Goal: Information Seeking & Learning: Learn about a topic

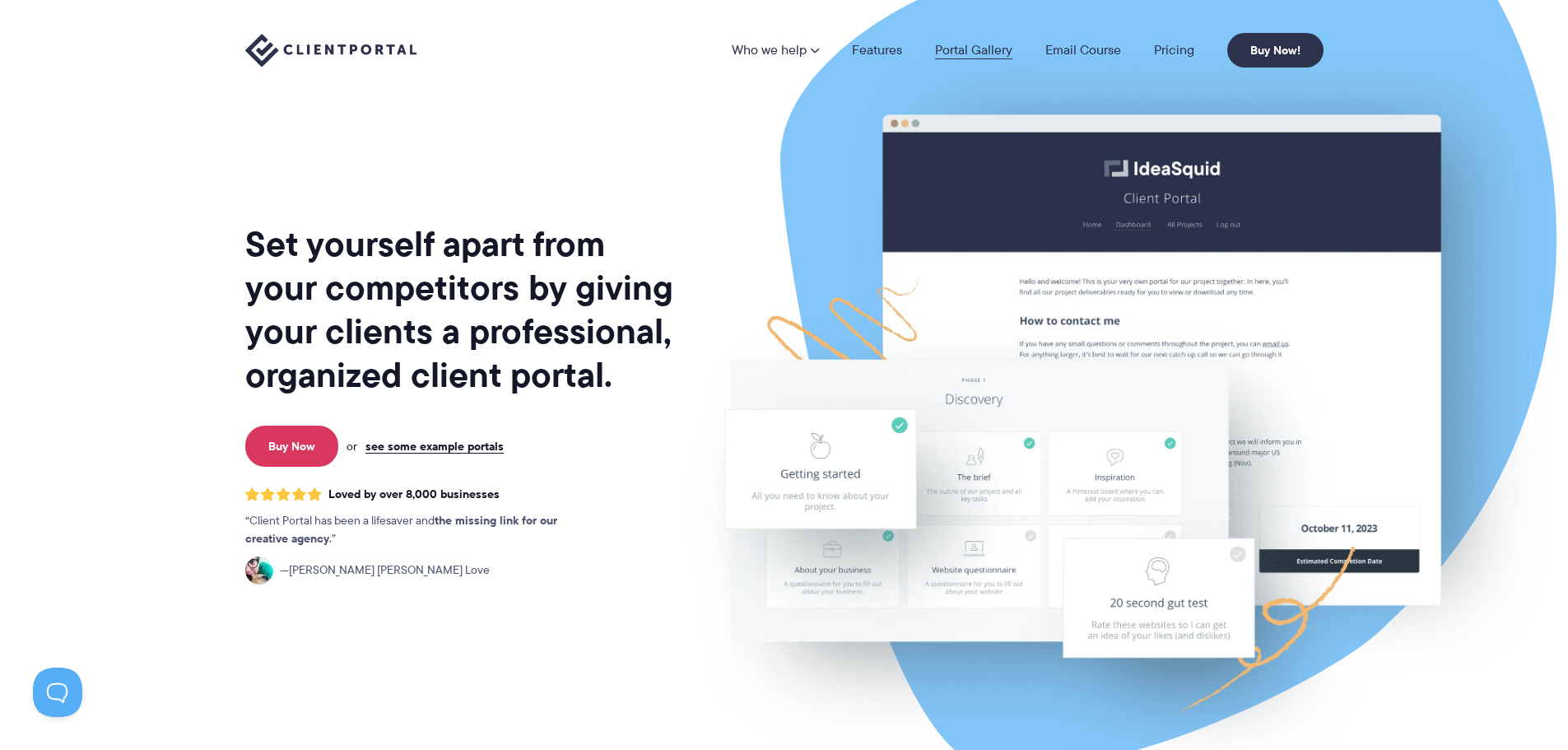
click at [958, 46] on link "Portal Gallery" at bounding box center [974, 50] width 77 height 13
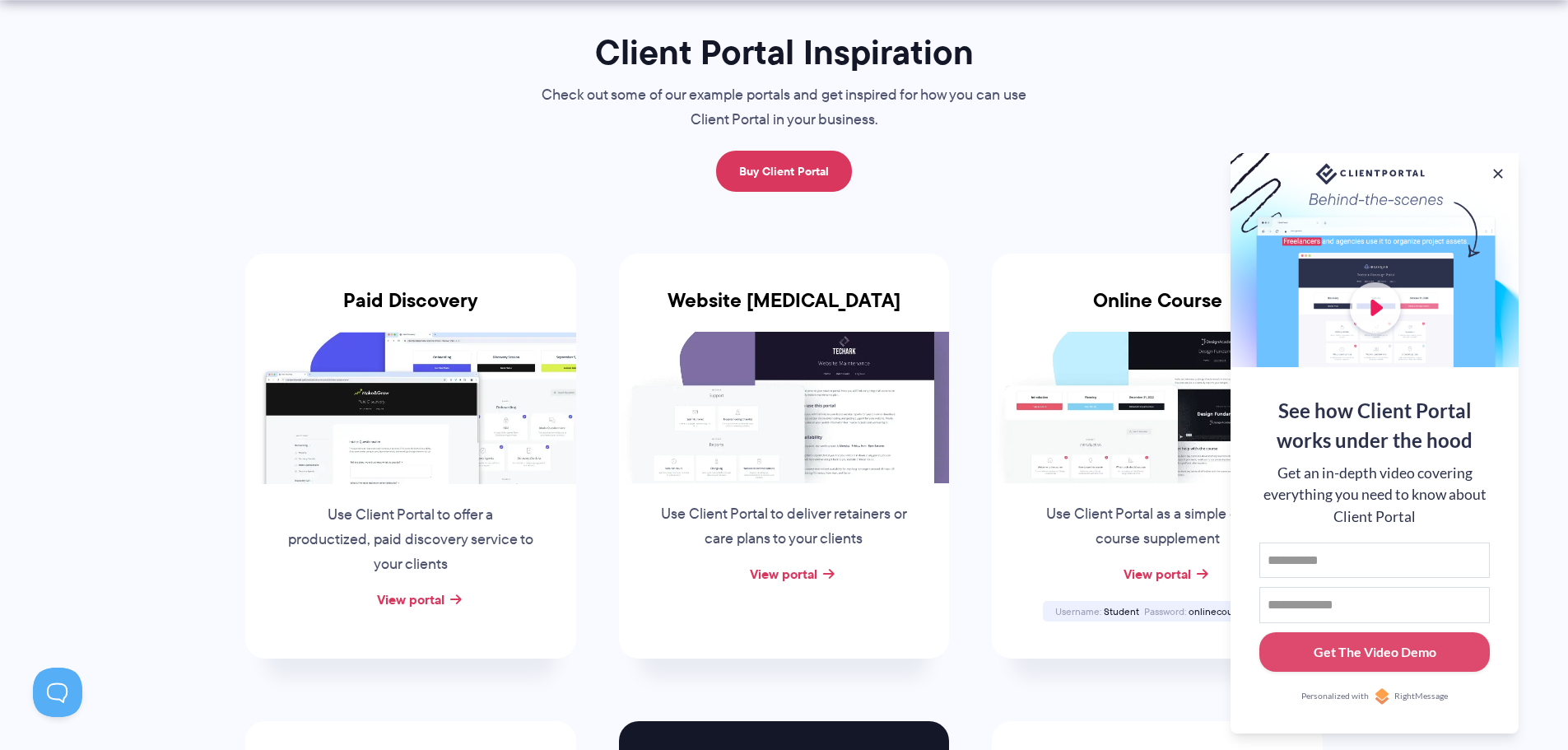
scroll to position [164, 0]
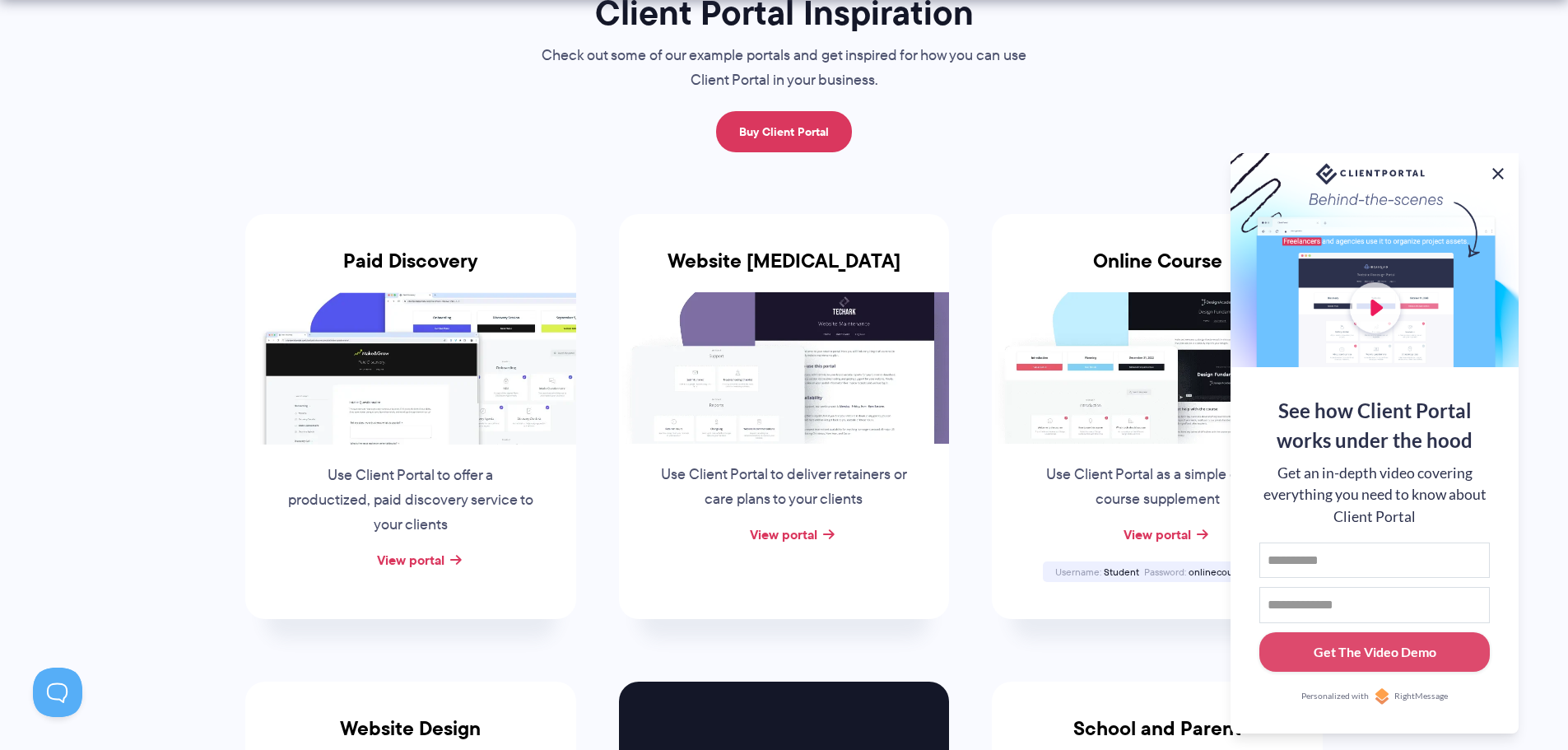
click at [1497, 165] on button at bounding box center [1498, 173] width 20 height 20
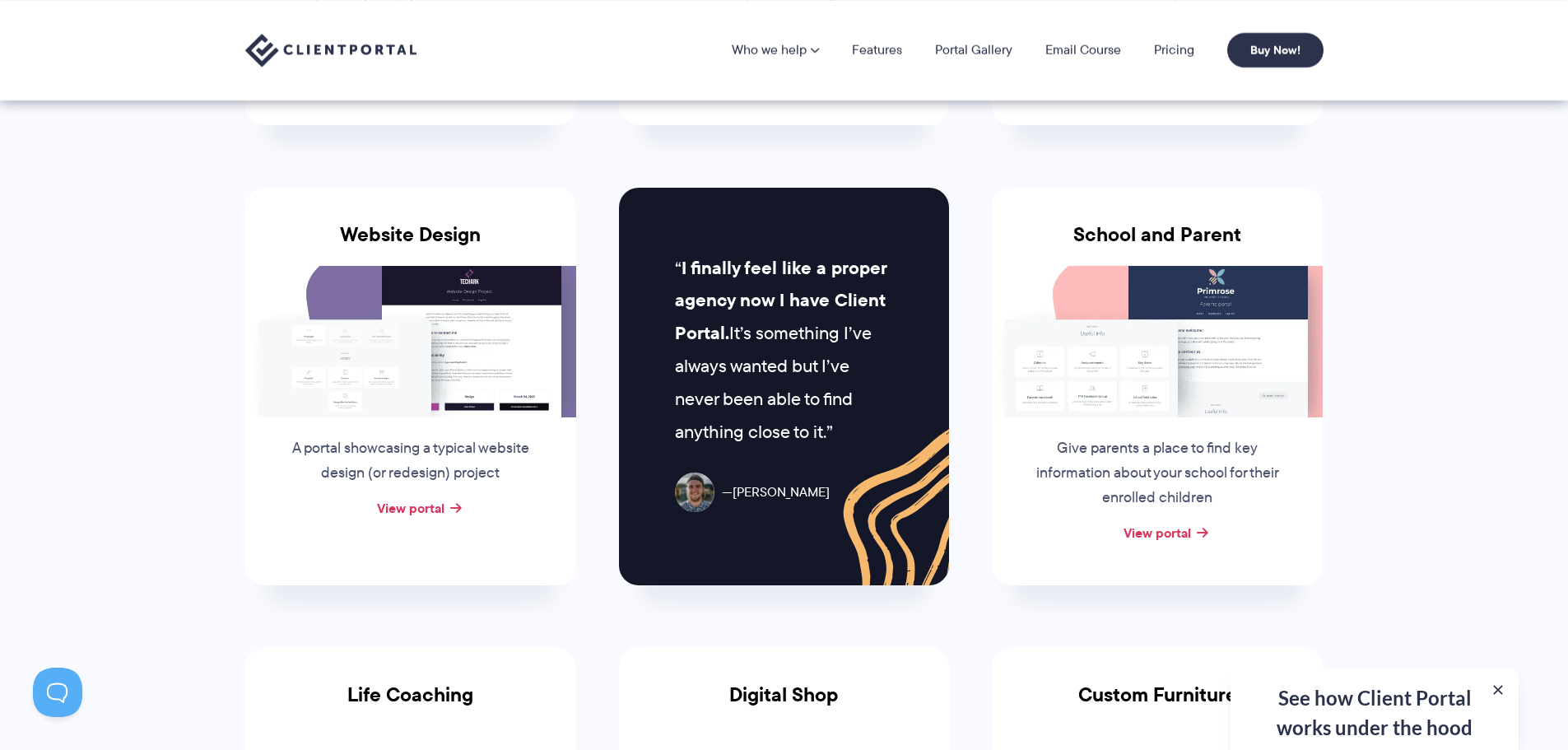
scroll to position [0, 0]
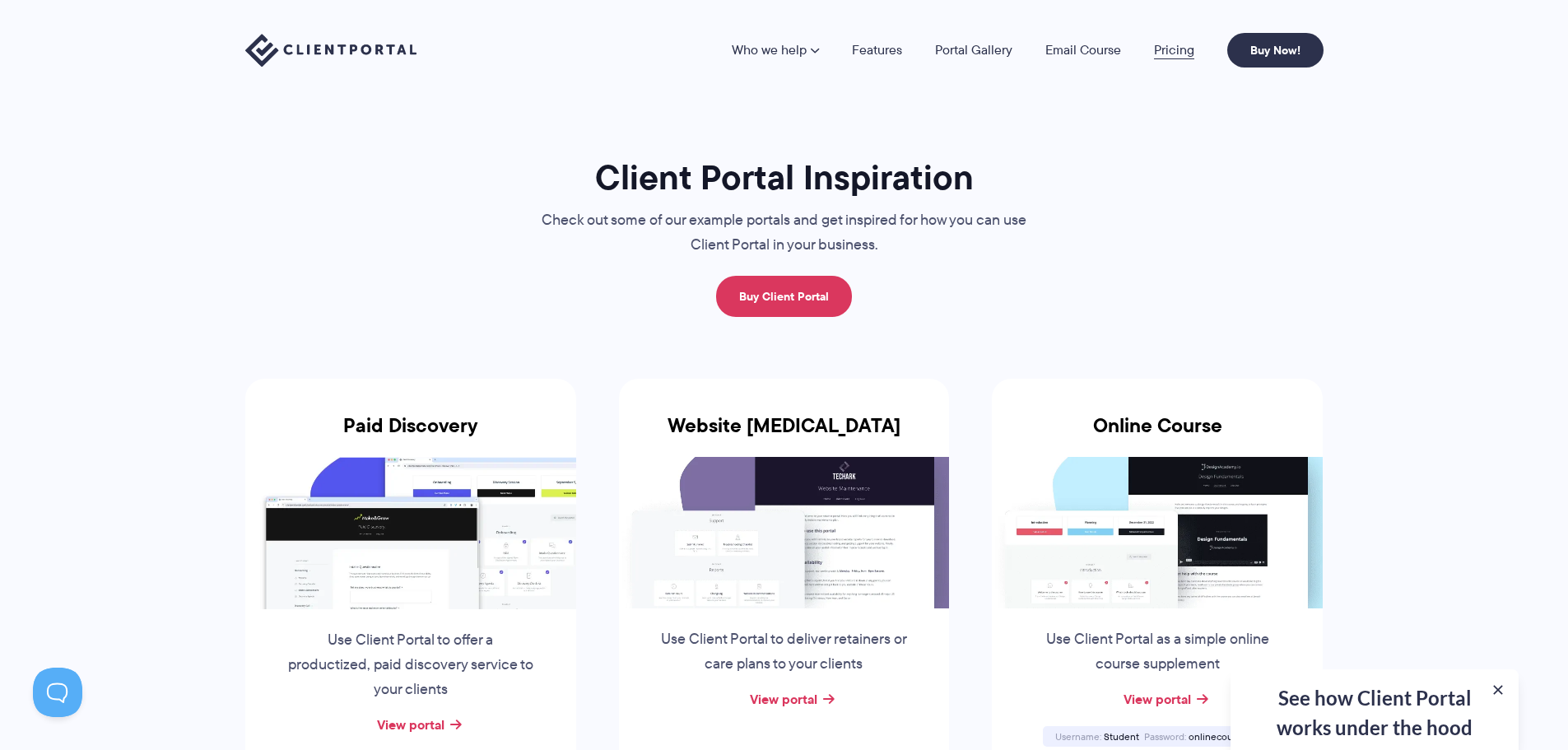
click at [1172, 49] on link "Pricing" at bounding box center [1174, 50] width 40 height 13
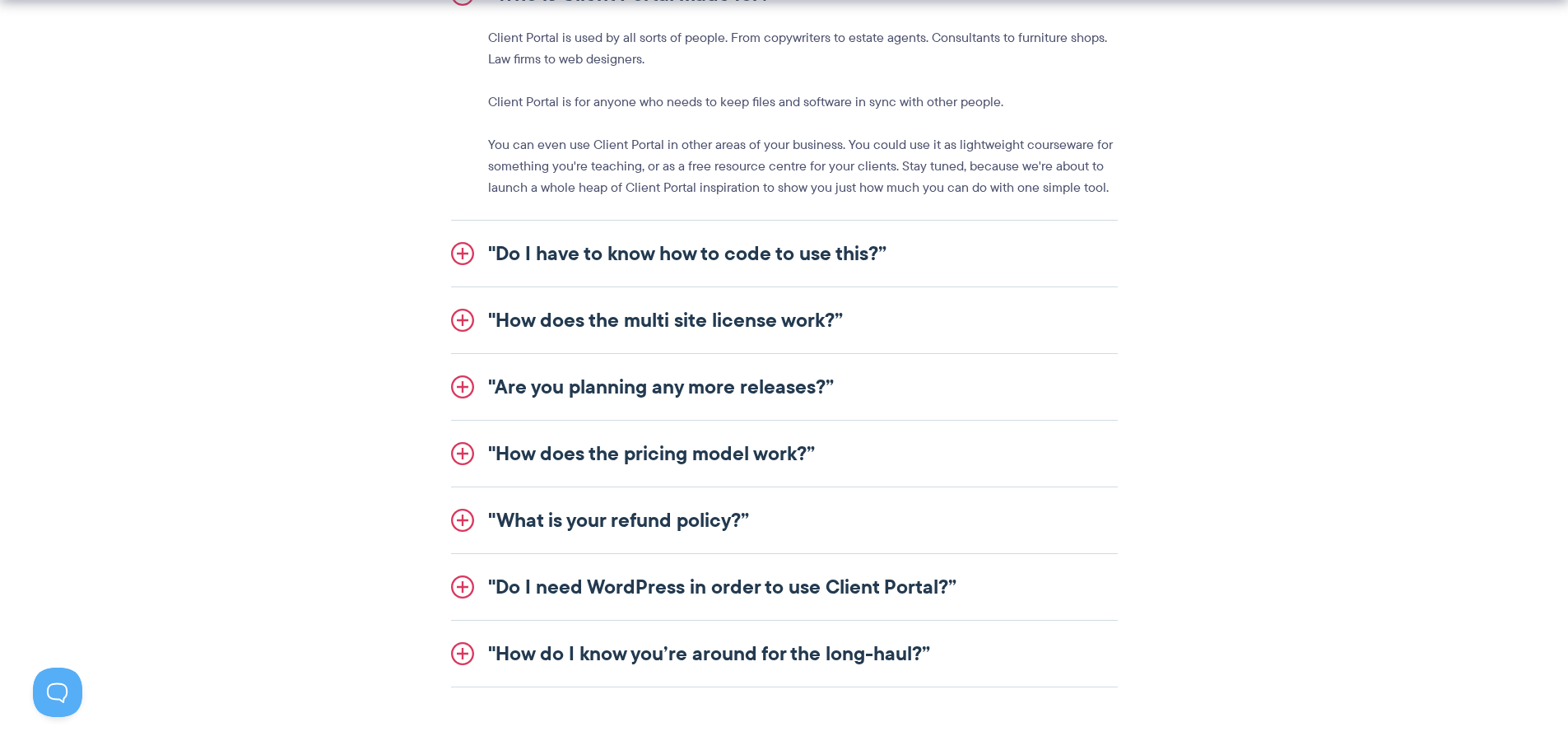
scroll to position [2222, 0]
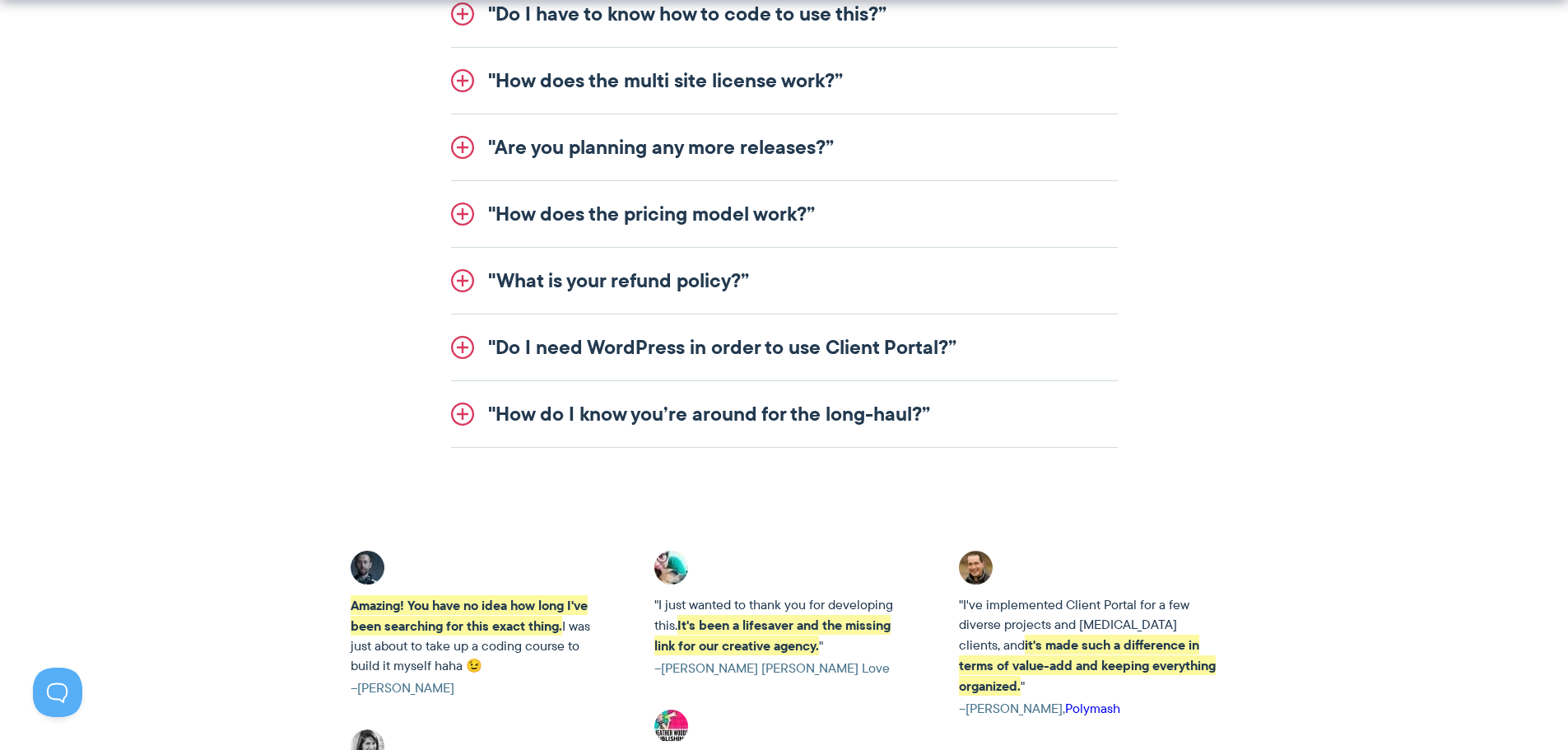
click at [1382, 482] on section ""Who is Client Portal made for?” Client Portal is used by all sorts of people. …" at bounding box center [784, 85] width 1568 height 808
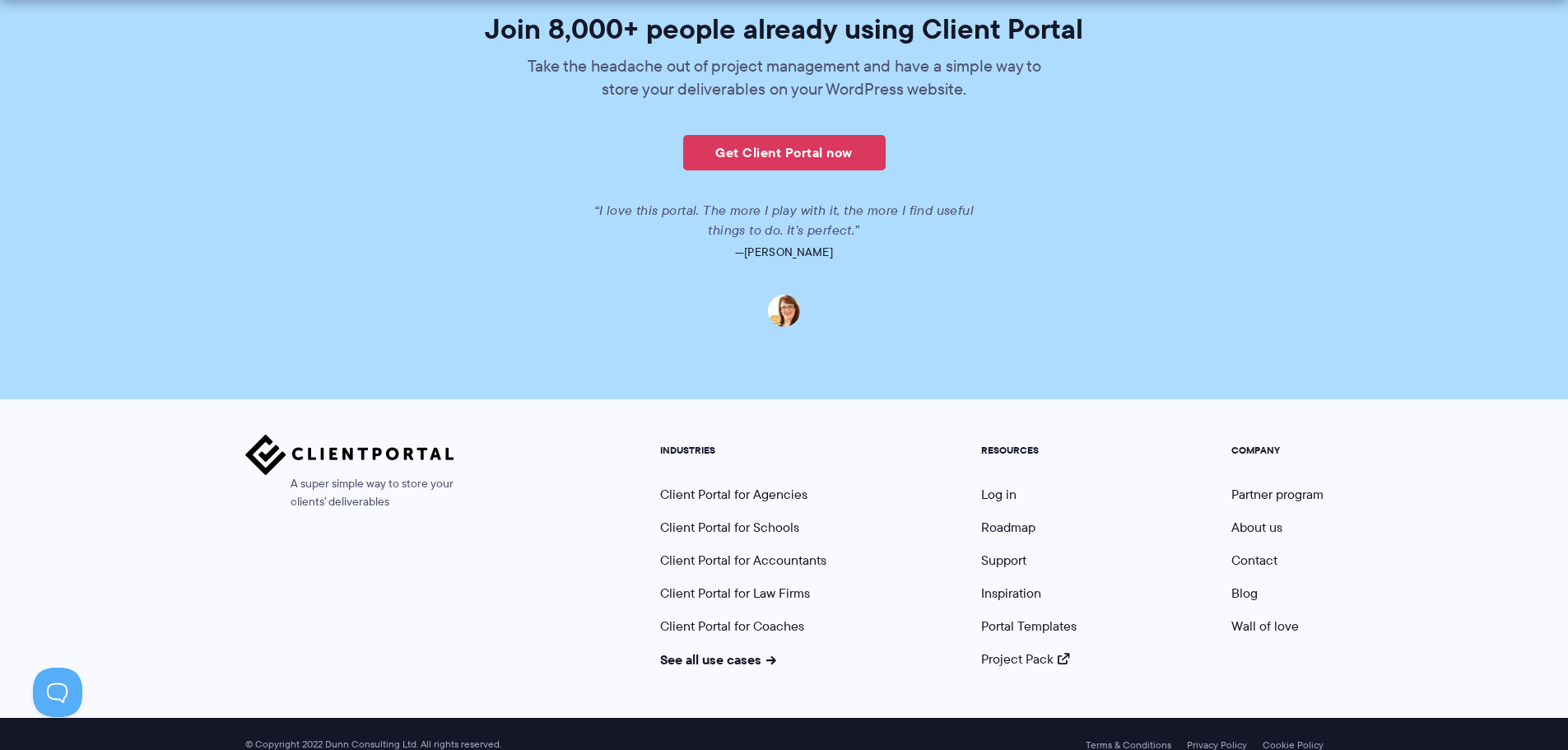
scroll to position [4021, 0]
click at [740, 648] on link "See all use cases" at bounding box center [718, 658] width 116 height 20
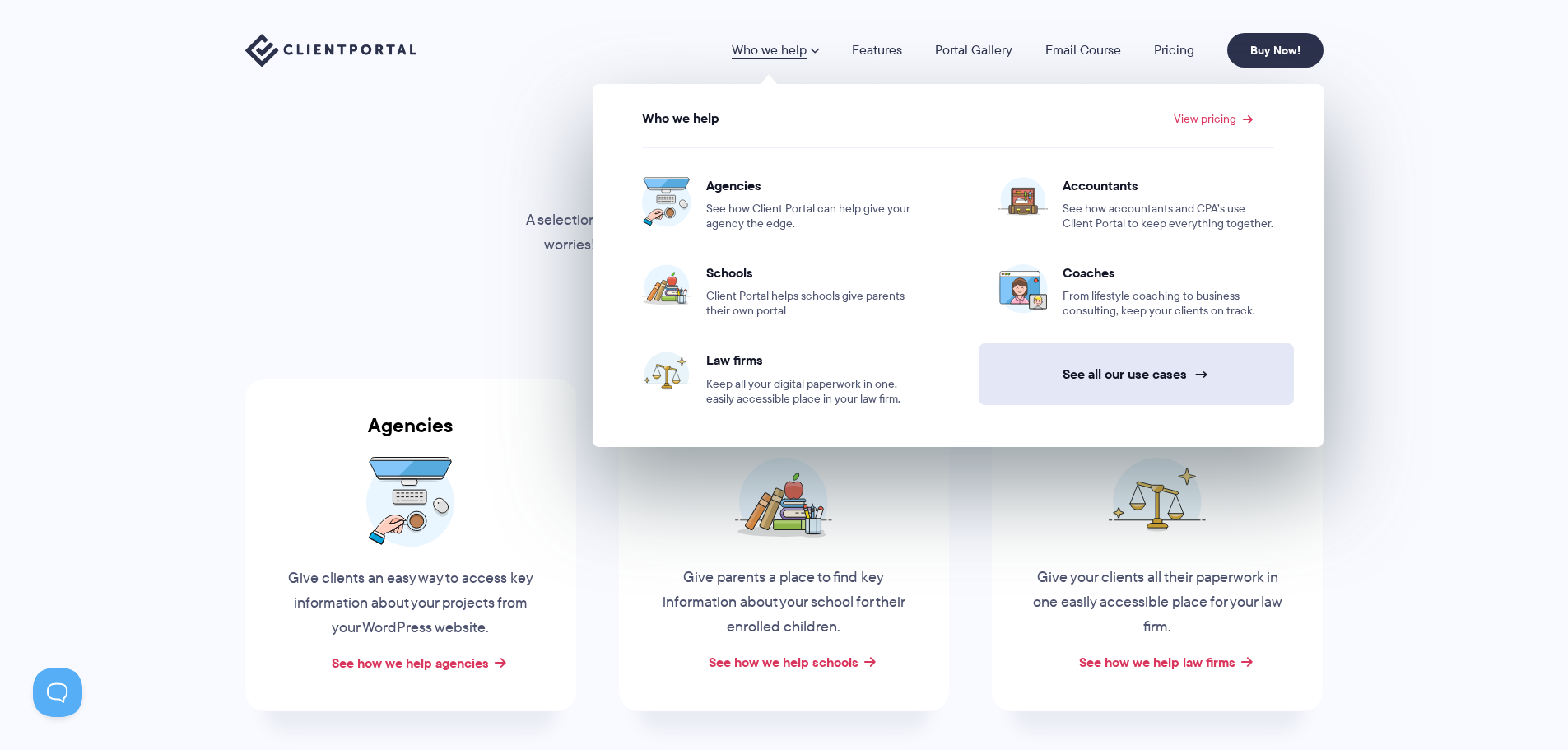
click at [1102, 383] on link "See all our use cases →" at bounding box center [1136, 374] width 315 height 62
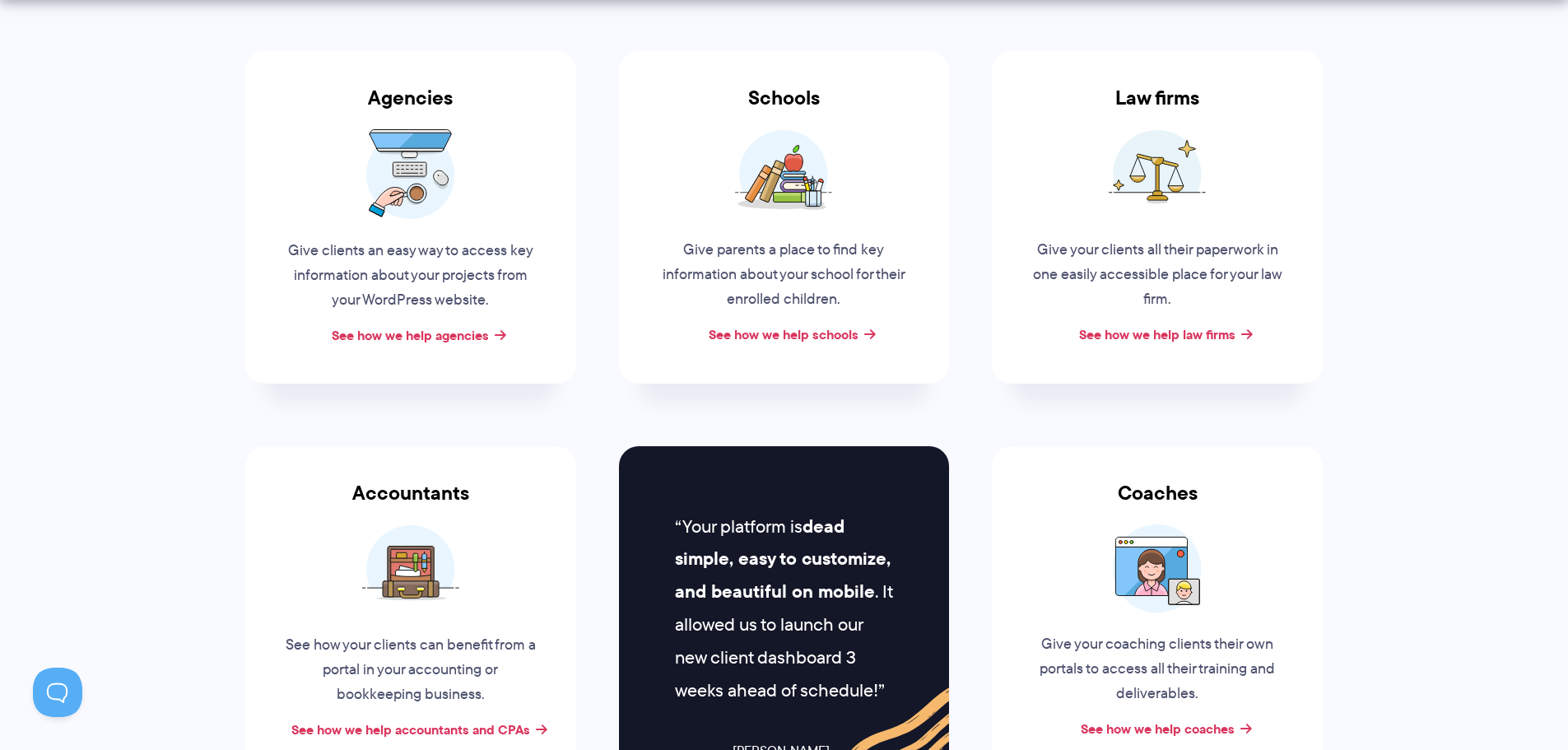
scroll to position [397, 0]
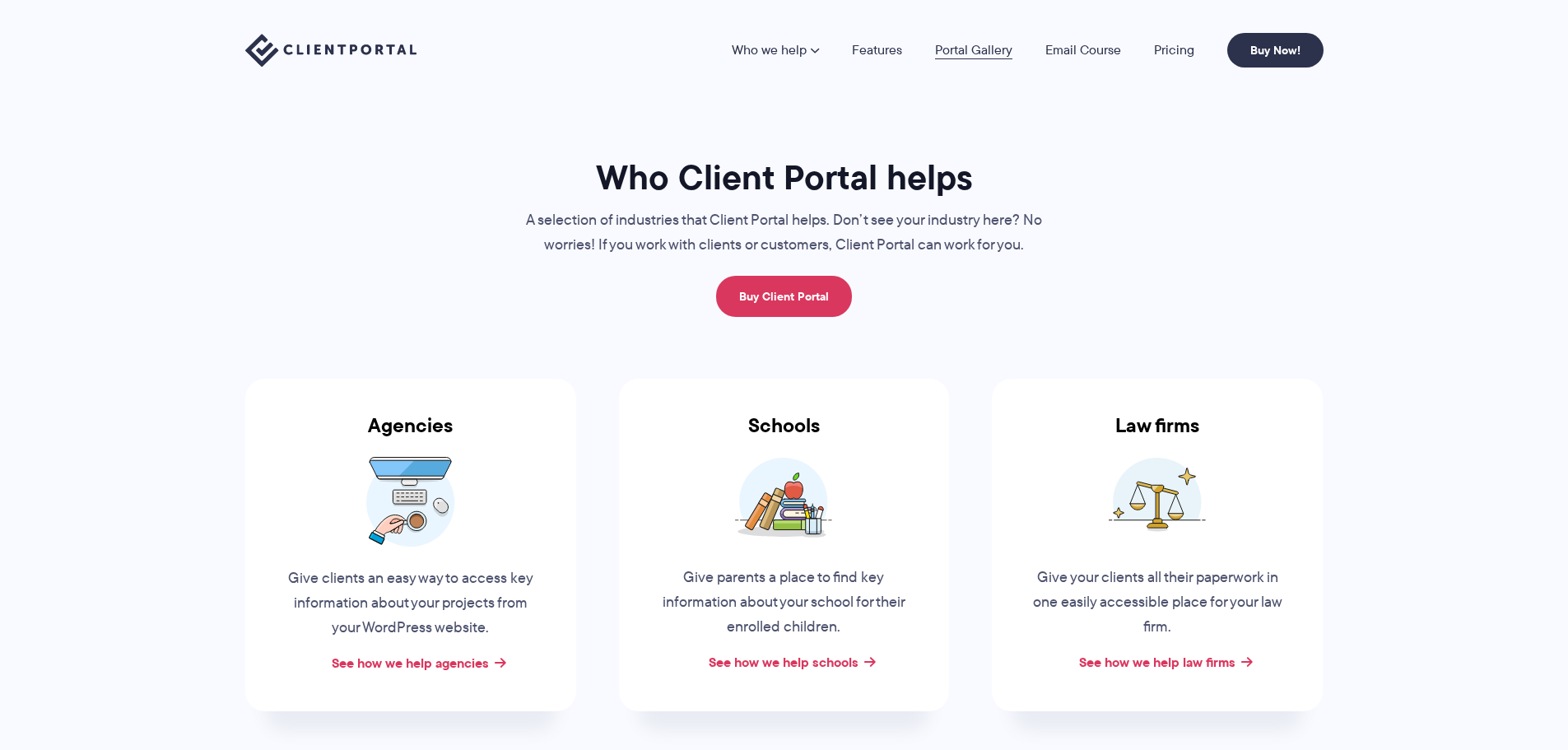
click at [976, 48] on link "Portal Gallery" at bounding box center [974, 50] width 77 height 13
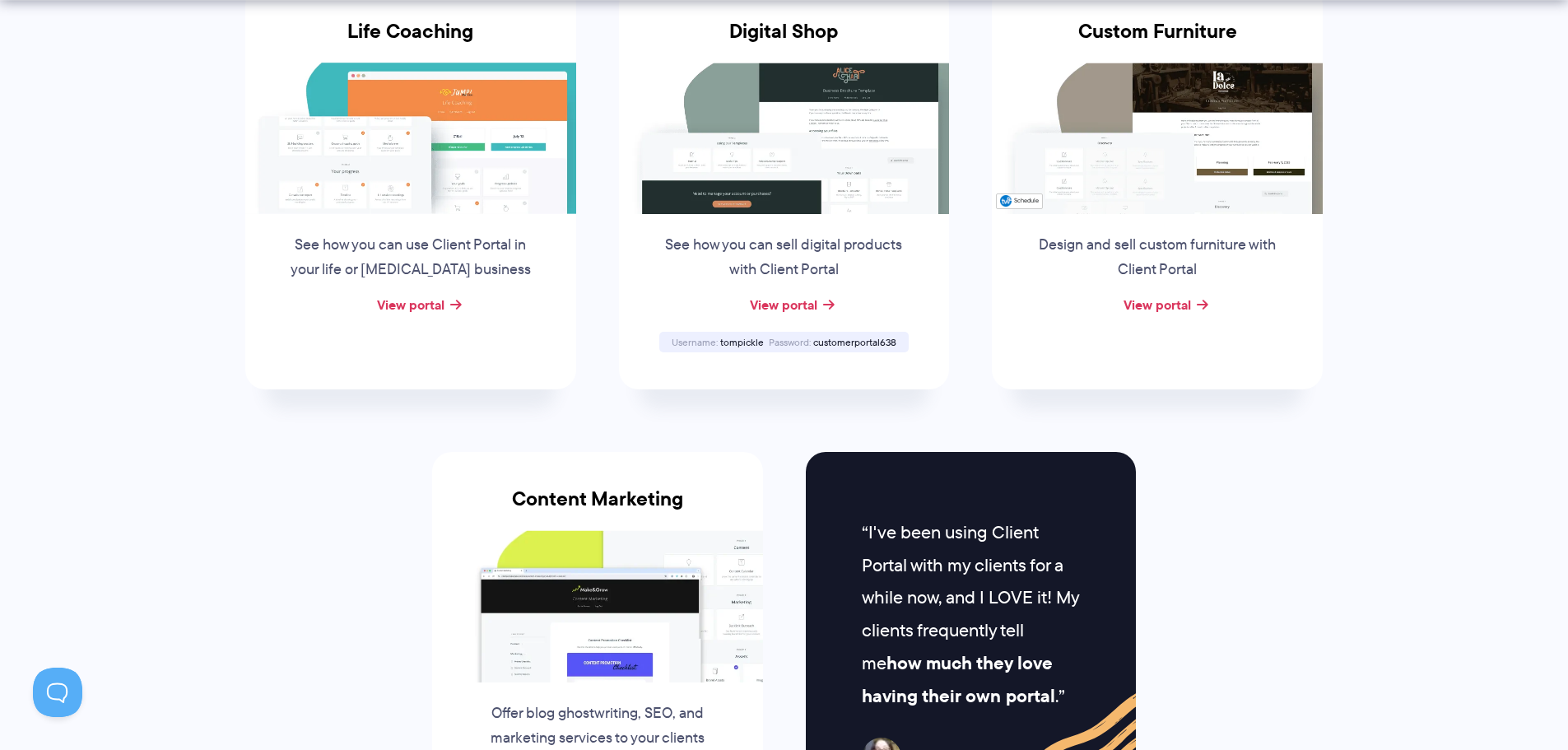
click at [1205, 96] on img at bounding box center [1157, 138] width 331 height 152
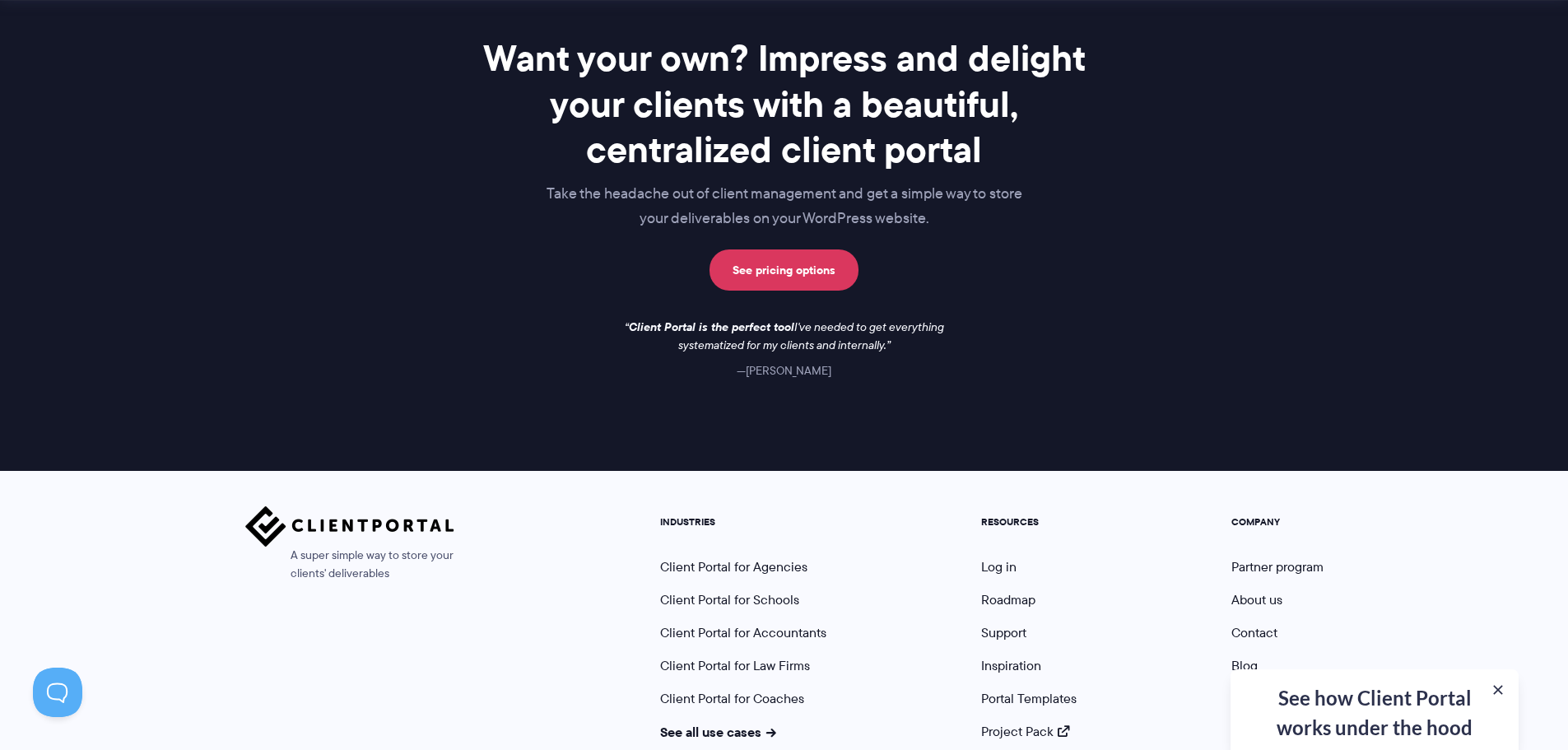
scroll to position [2398, 0]
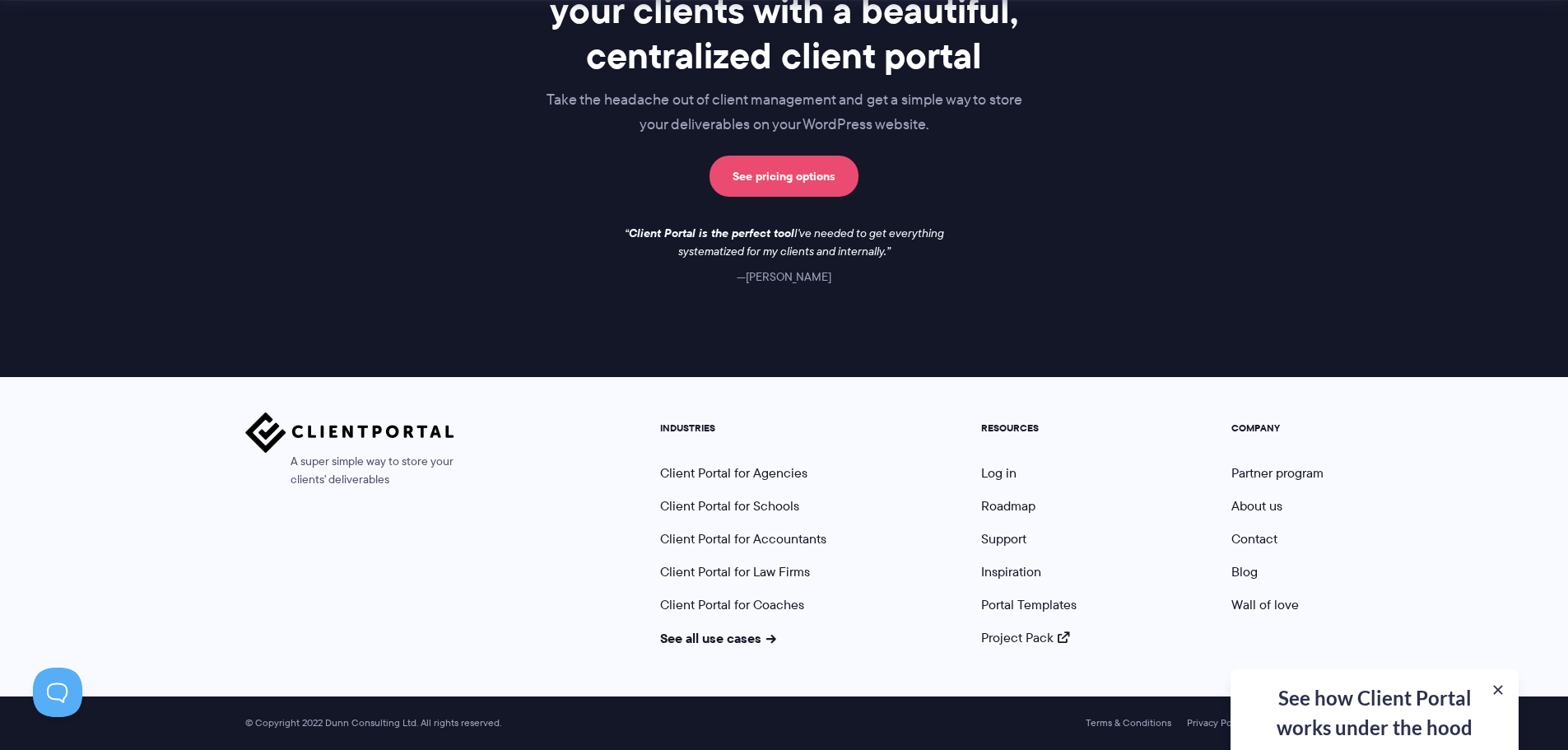
click at [786, 180] on link "See pricing options" at bounding box center [784, 176] width 149 height 41
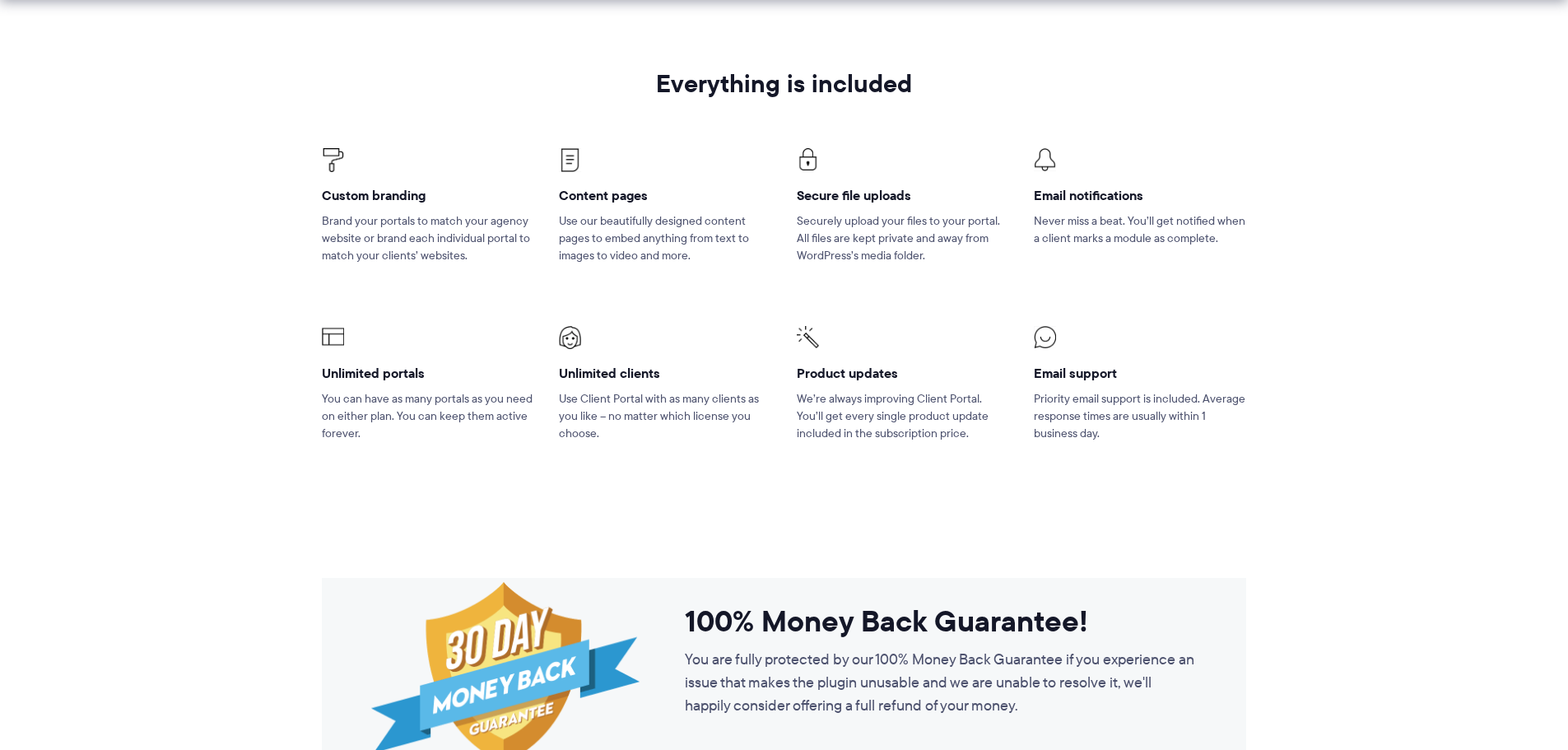
scroll to position [4021, 0]
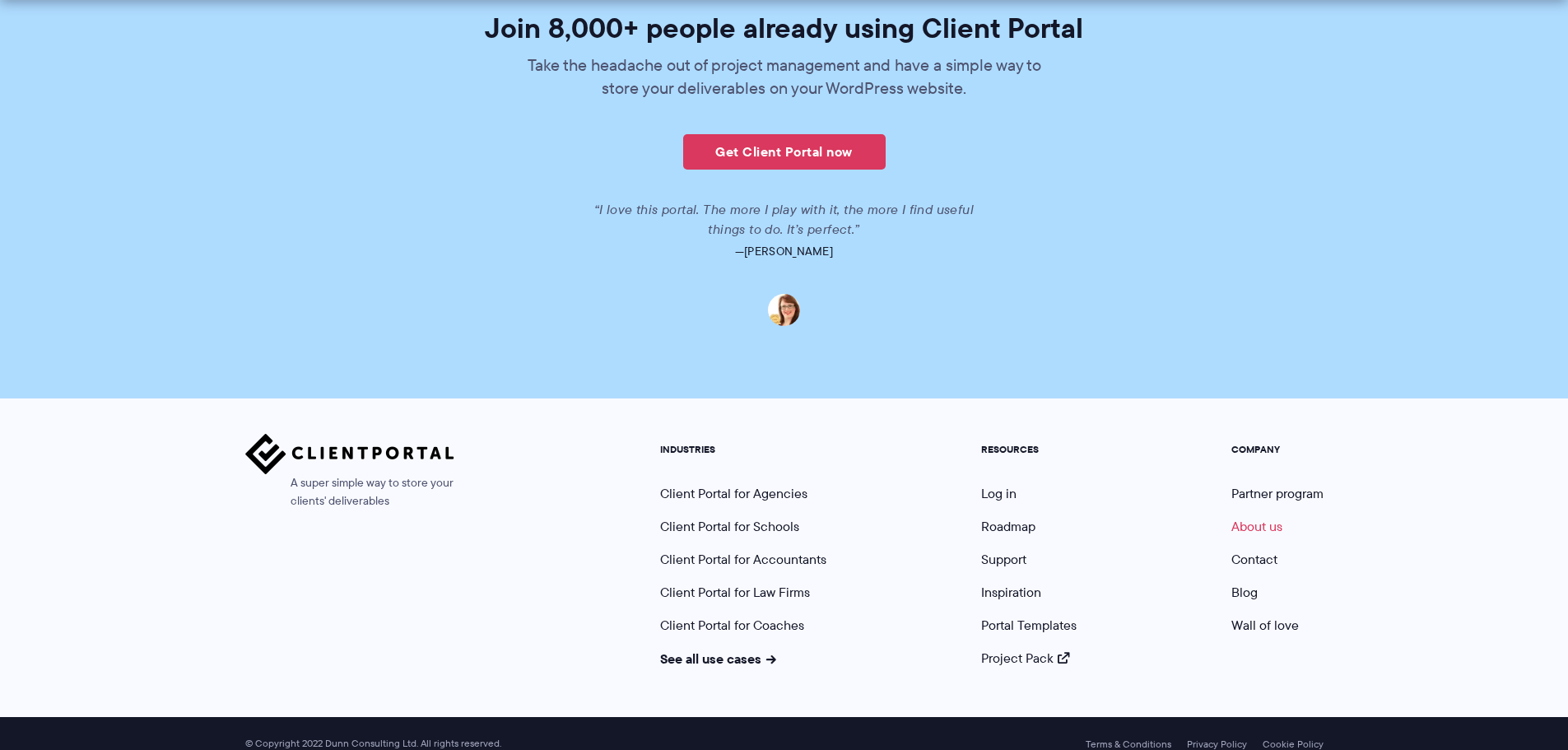
click at [1265, 517] on link "About us" at bounding box center [1257, 527] width 51 height 19
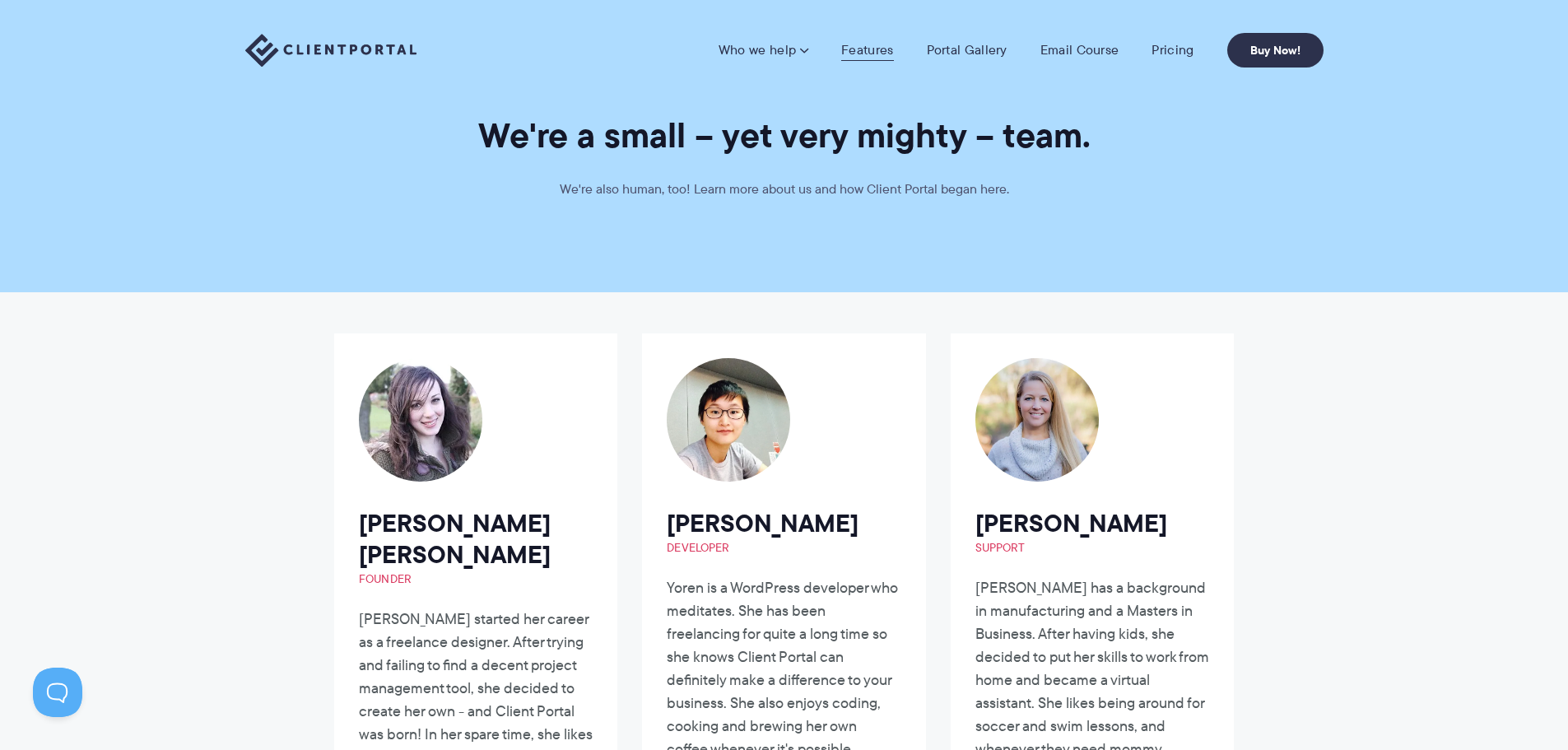
click at [881, 51] on link "Features" at bounding box center [867, 50] width 52 height 16
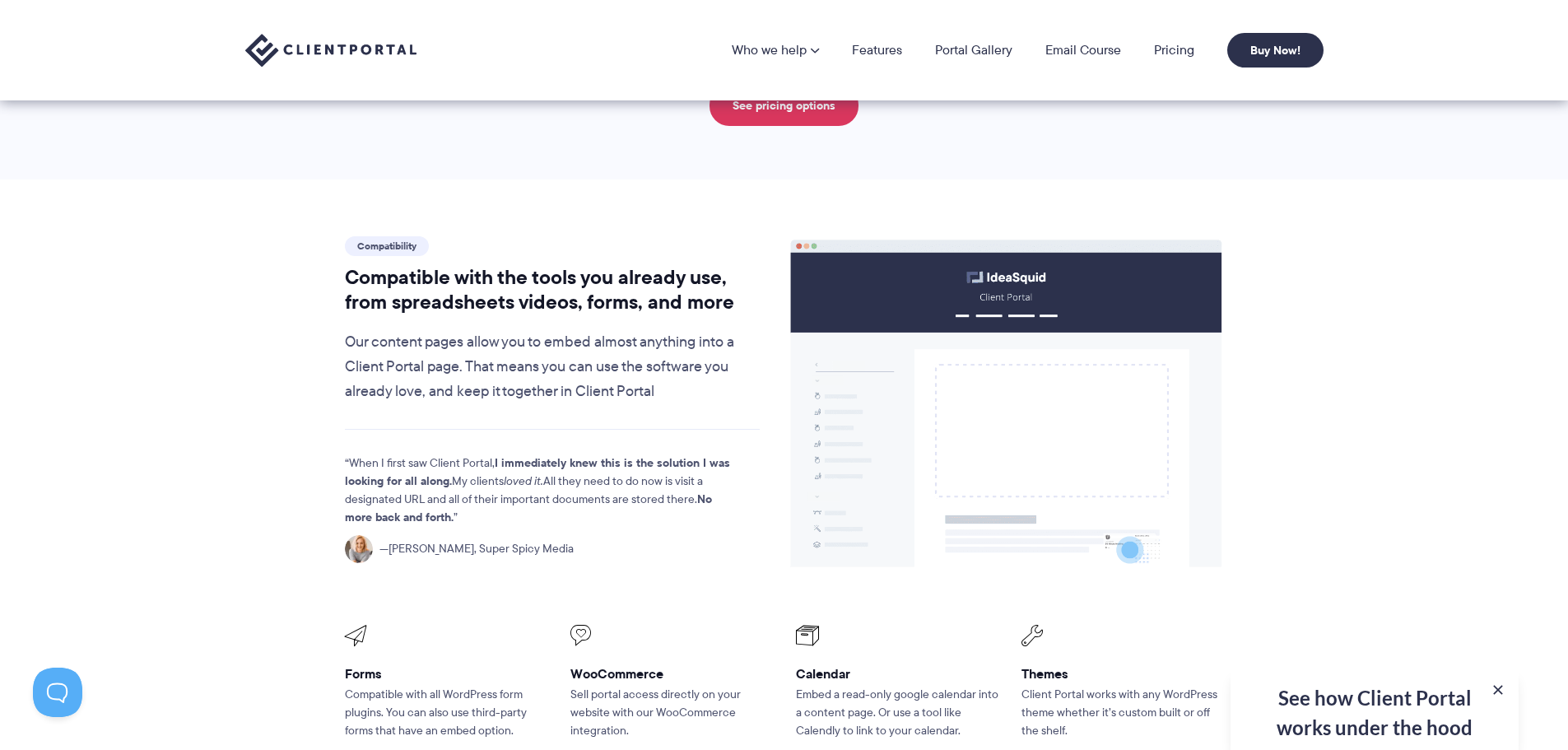
scroll to position [1729, 0]
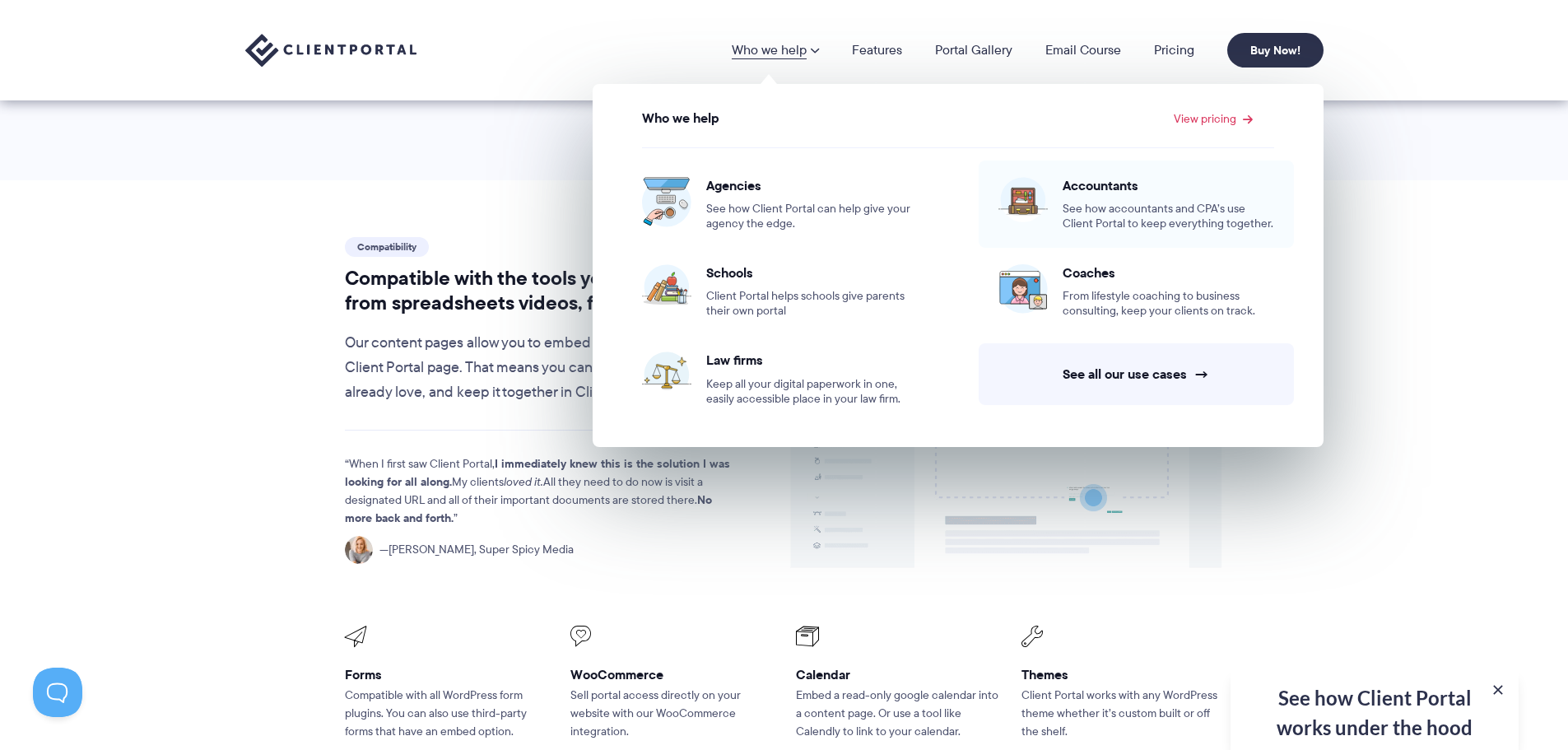
click at [1133, 219] on span "See how accountants and CPA’s use Client Portal to keep everything together." at bounding box center [1168, 217] width 212 height 30
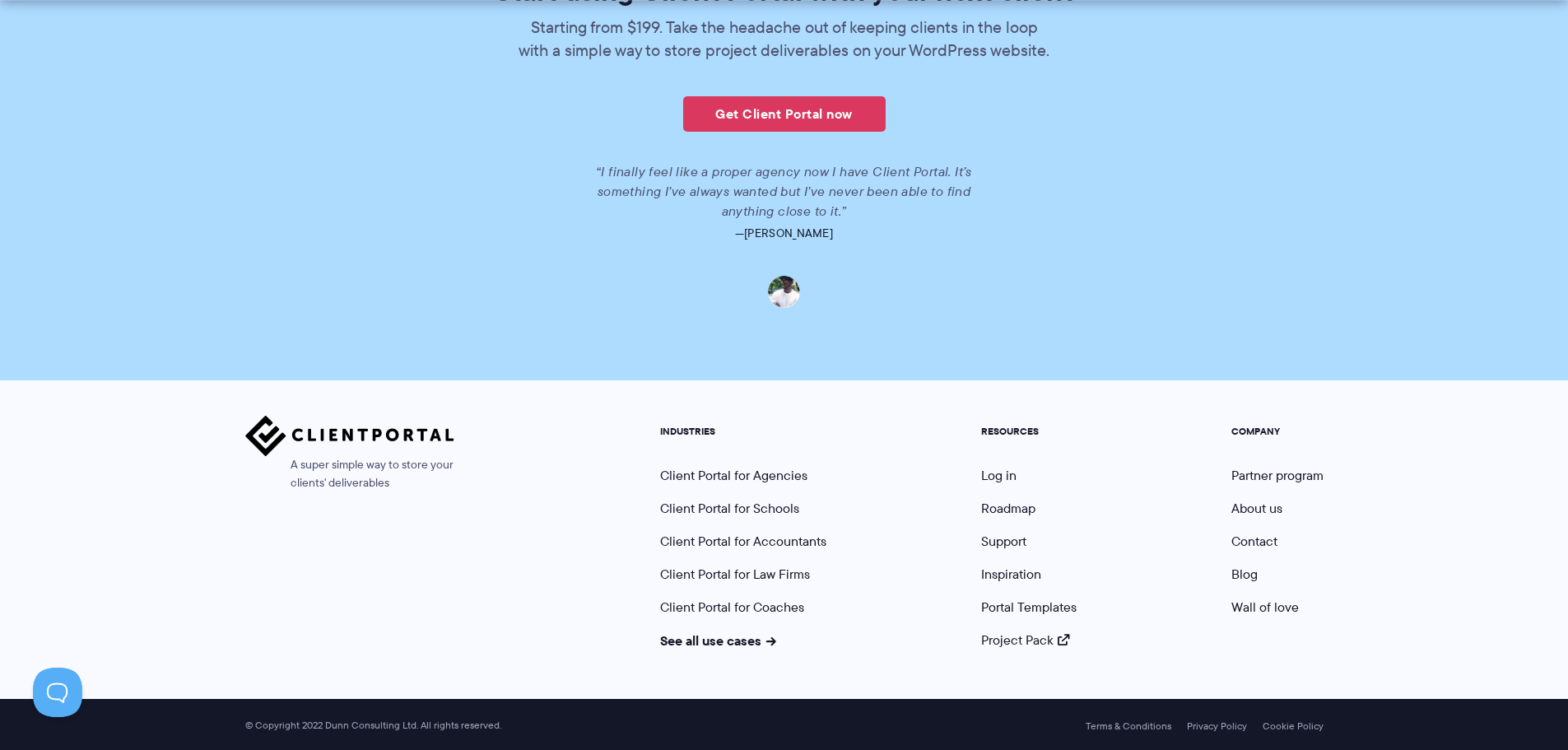
scroll to position [3695, 0]
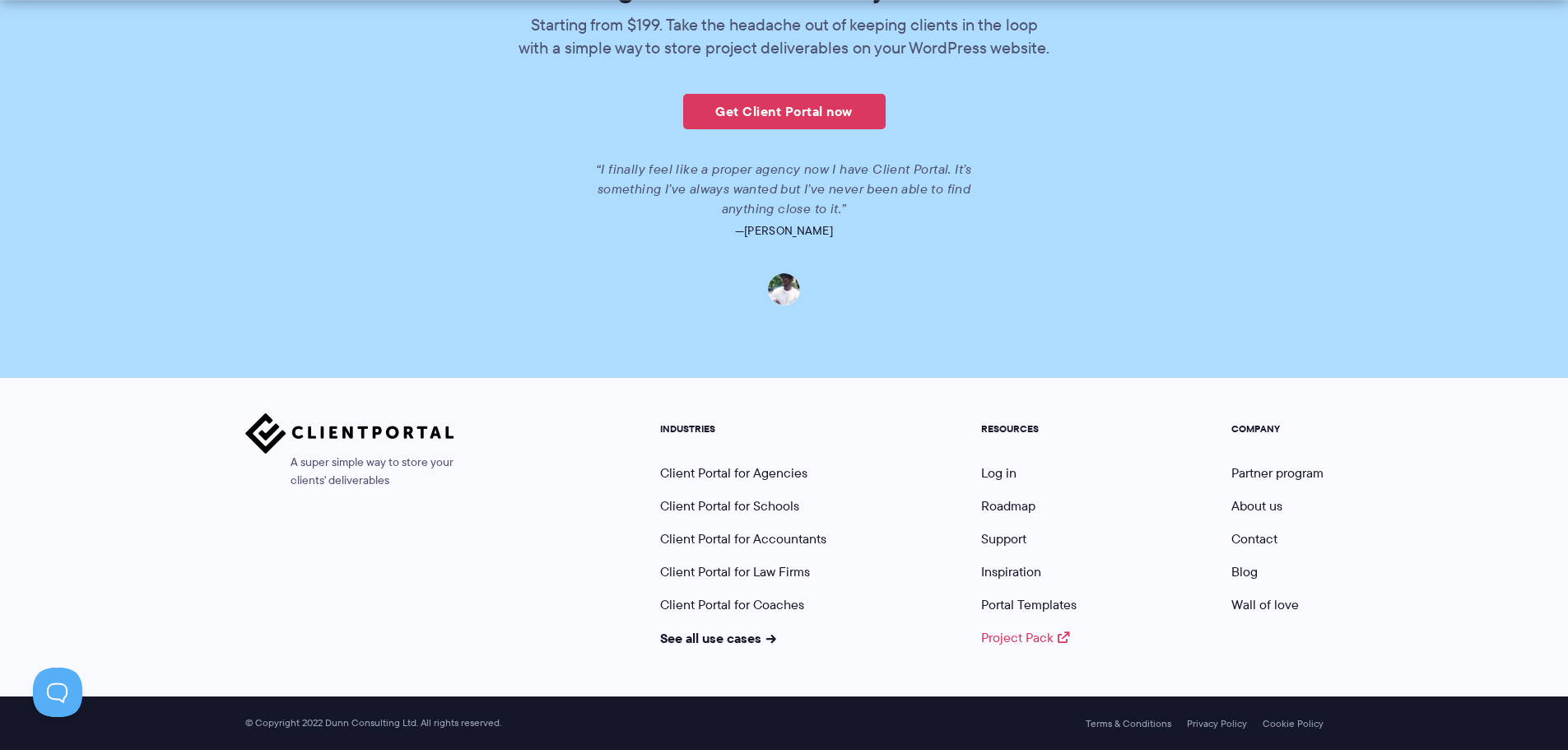
click at [1034, 634] on link "Project Pack" at bounding box center [1026, 637] width 89 height 19
click at [1036, 601] on link "Portal Templates" at bounding box center [1029, 604] width 96 height 19
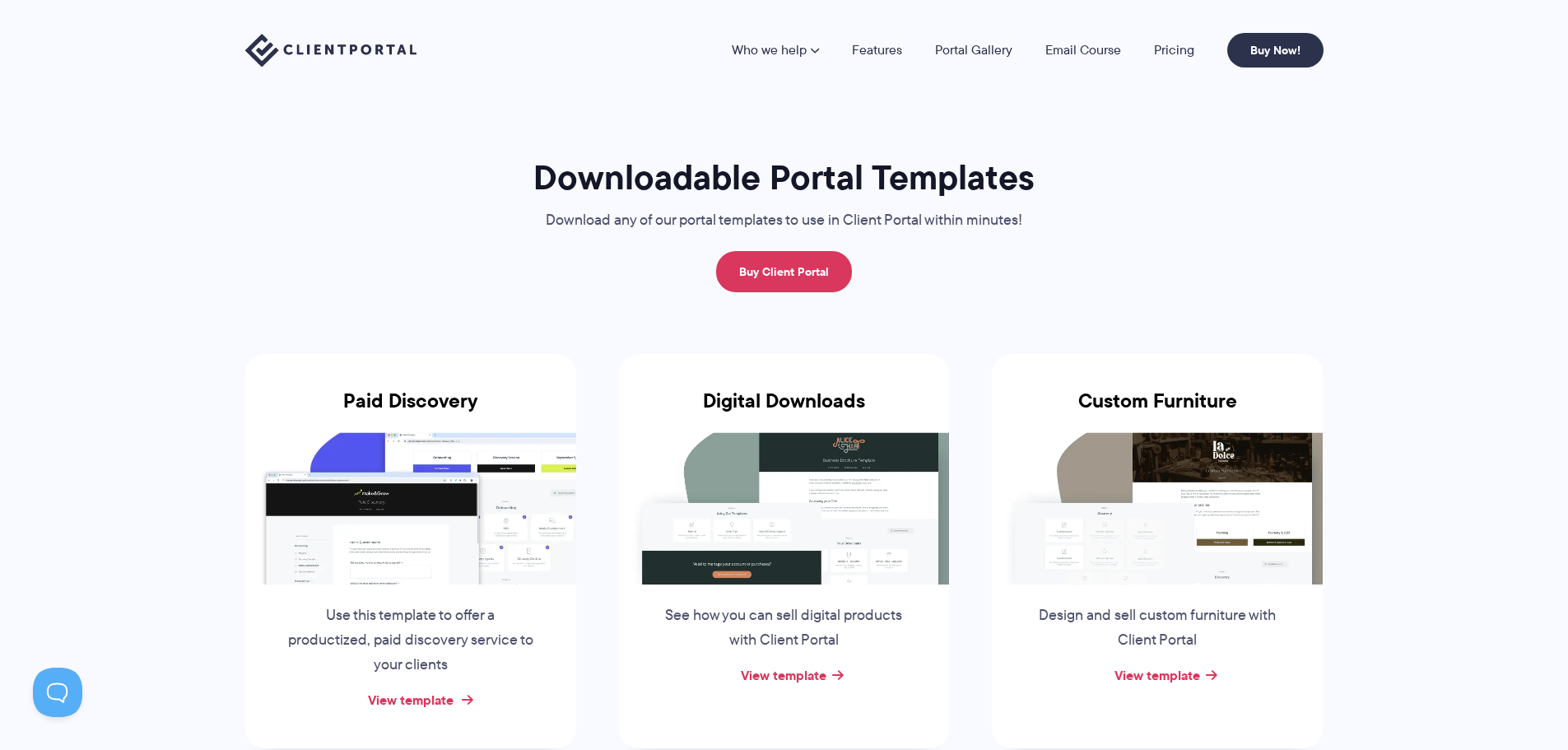
click at [437, 703] on link "View template" at bounding box center [411, 699] width 86 height 20
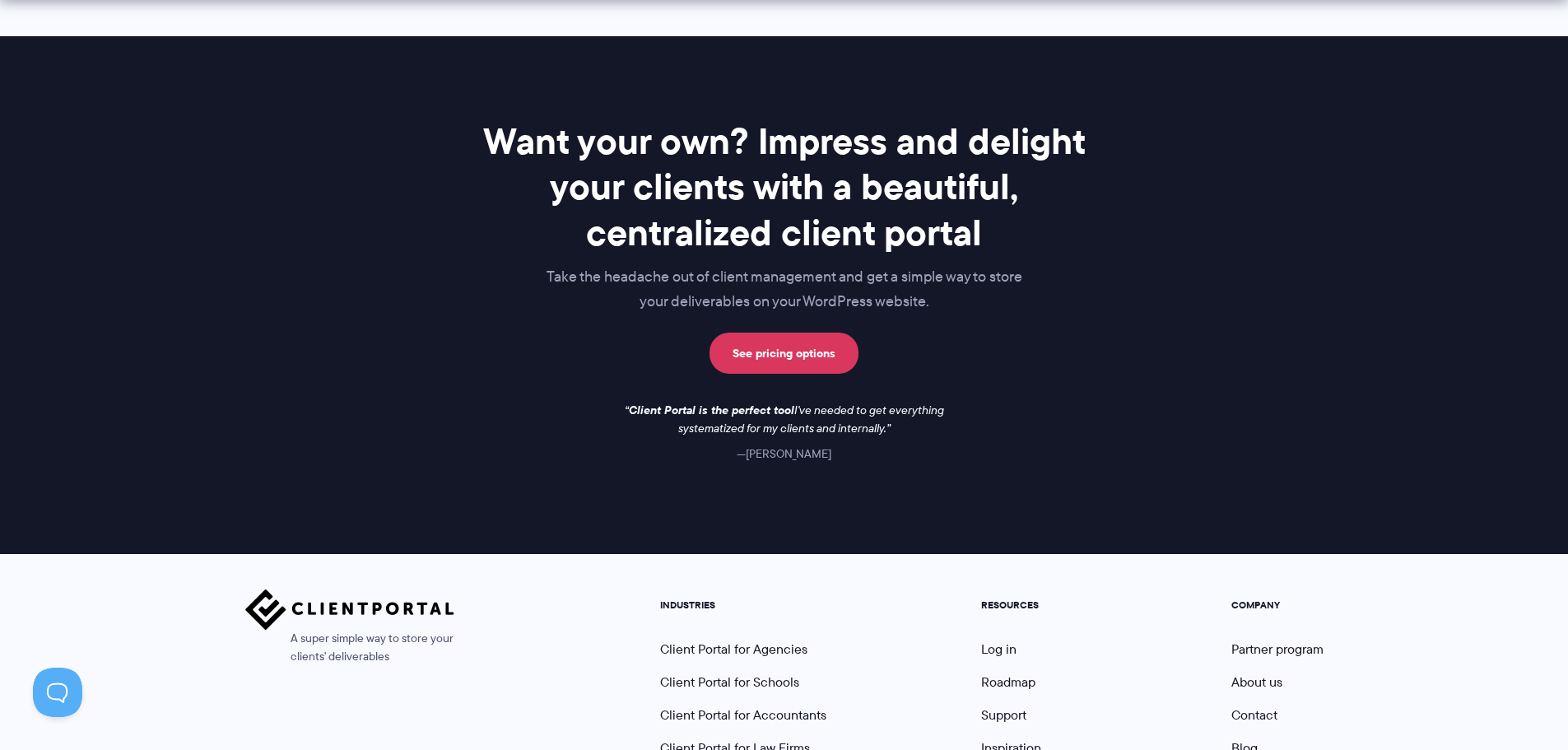
scroll to position [1432, 0]
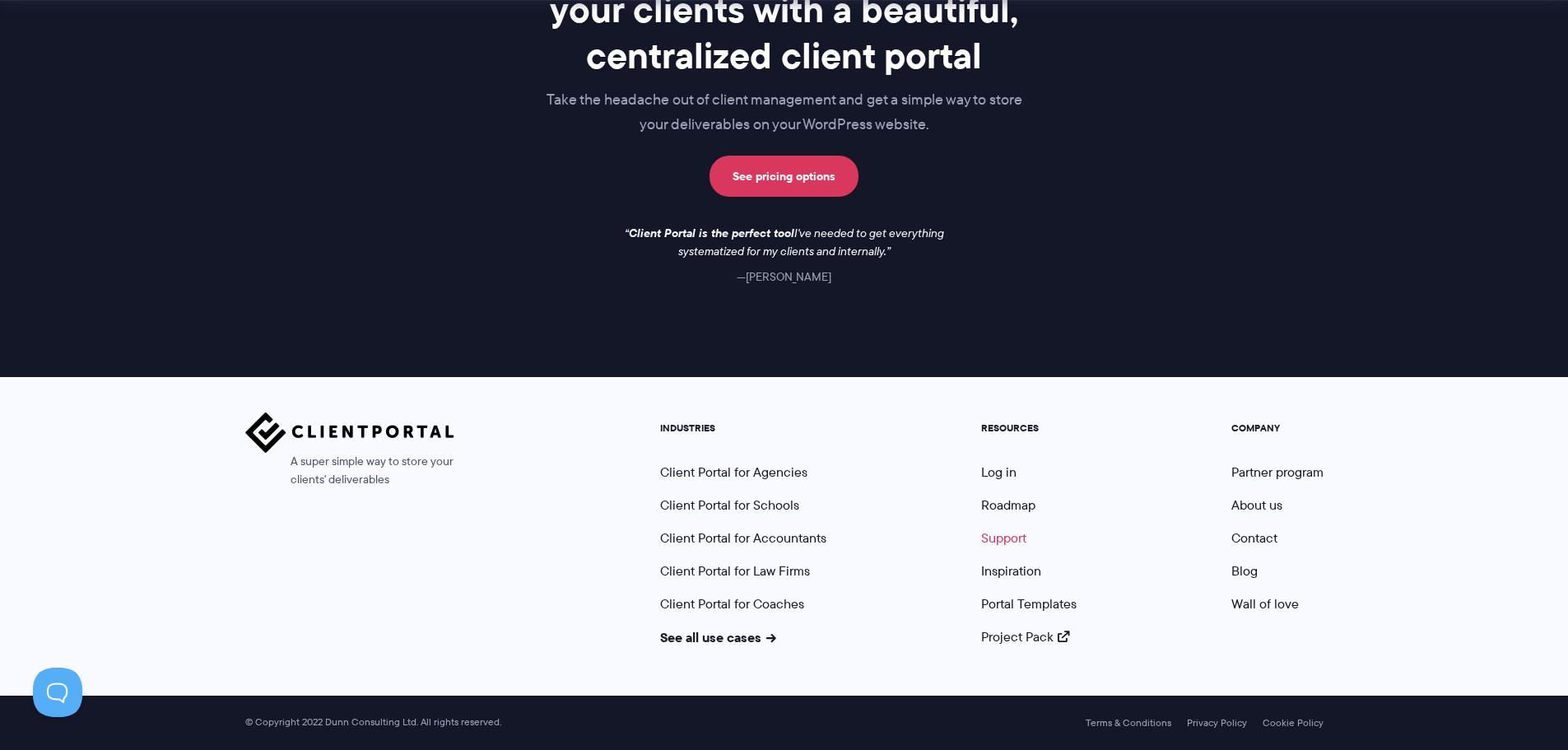
click at [1011, 534] on link "Support" at bounding box center [1004, 538] width 45 height 19
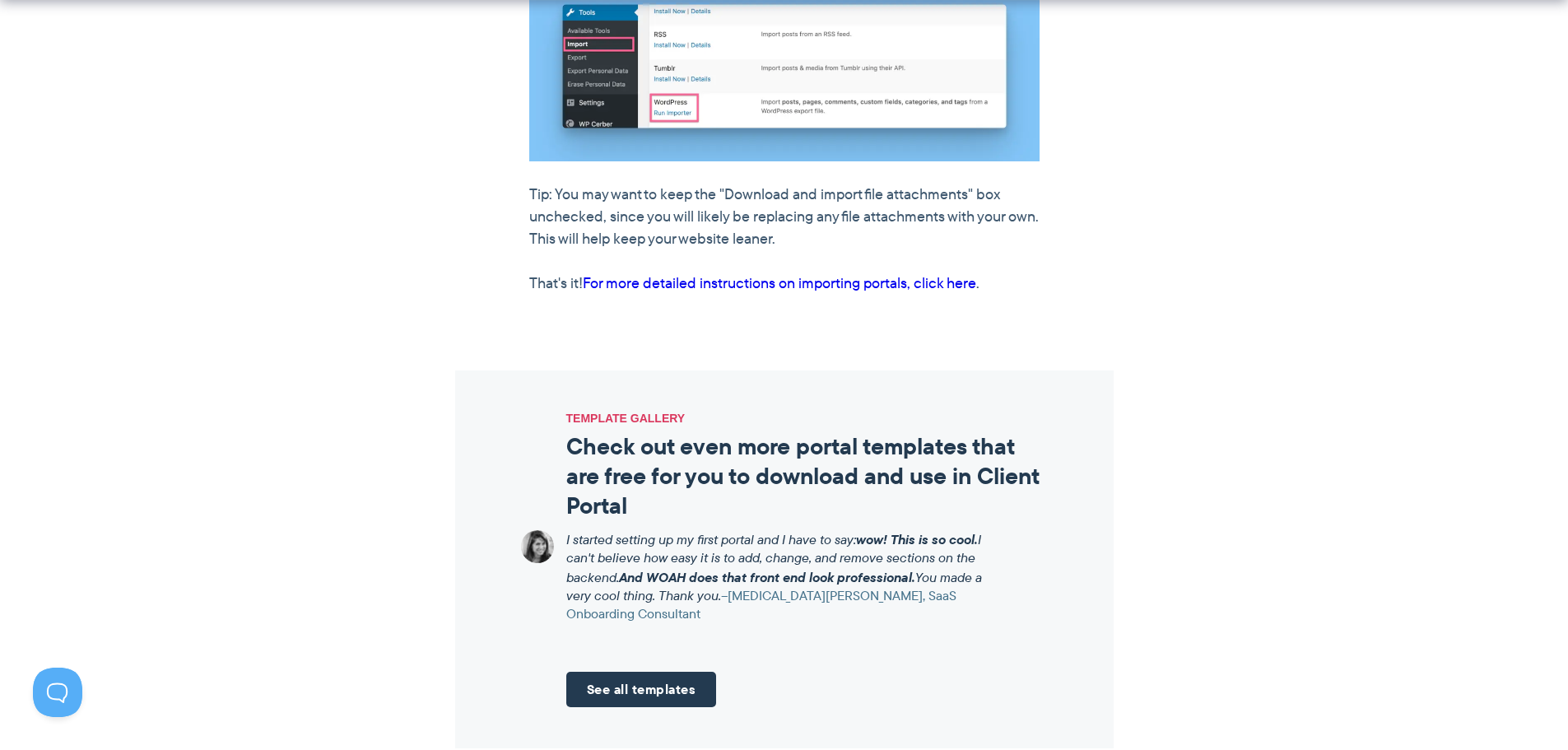
scroll to position [1811, 0]
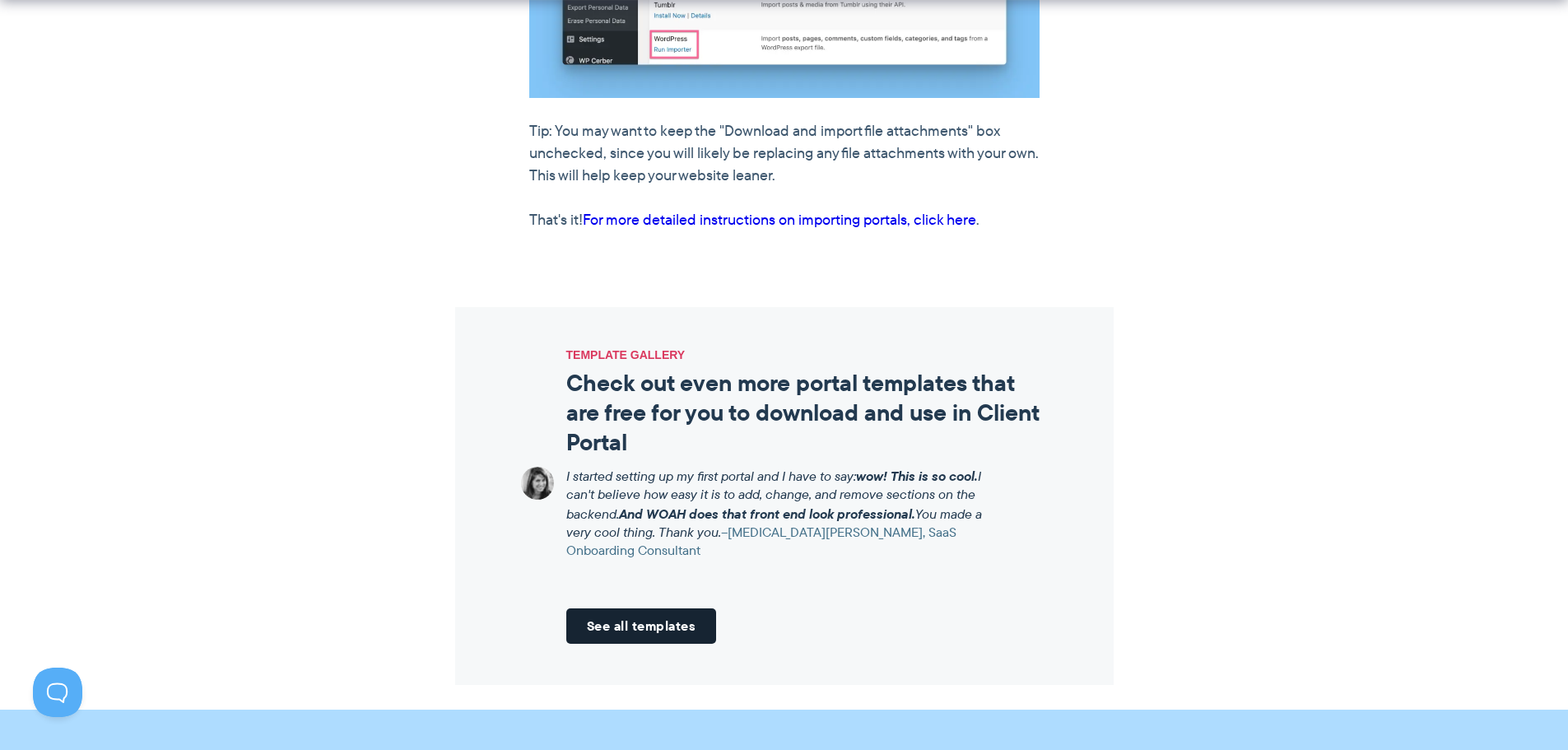
click at [677, 622] on link "See all templates" at bounding box center [641, 625] width 151 height 35
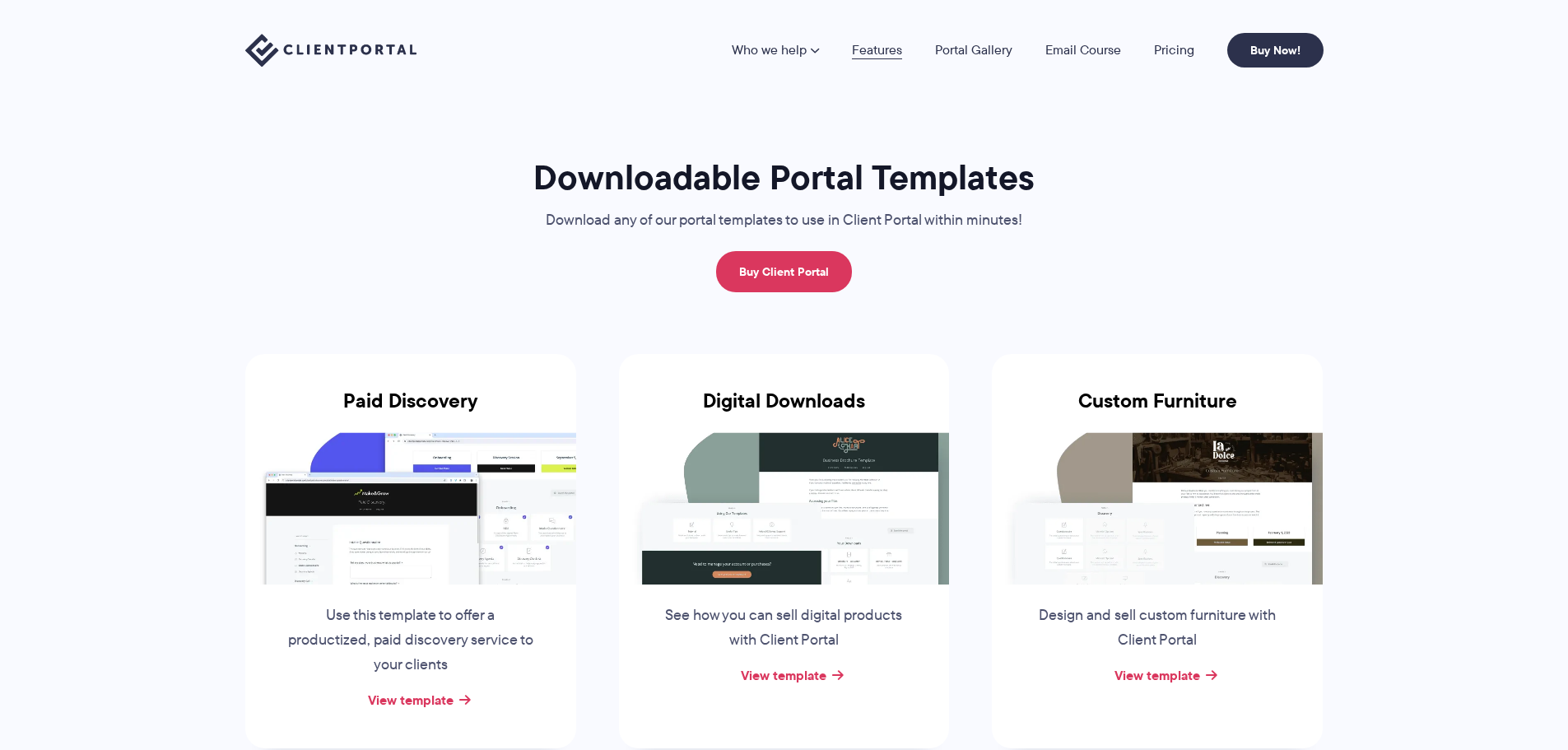
click at [887, 50] on link "Features" at bounding box center [877, 50] width 51 height 13
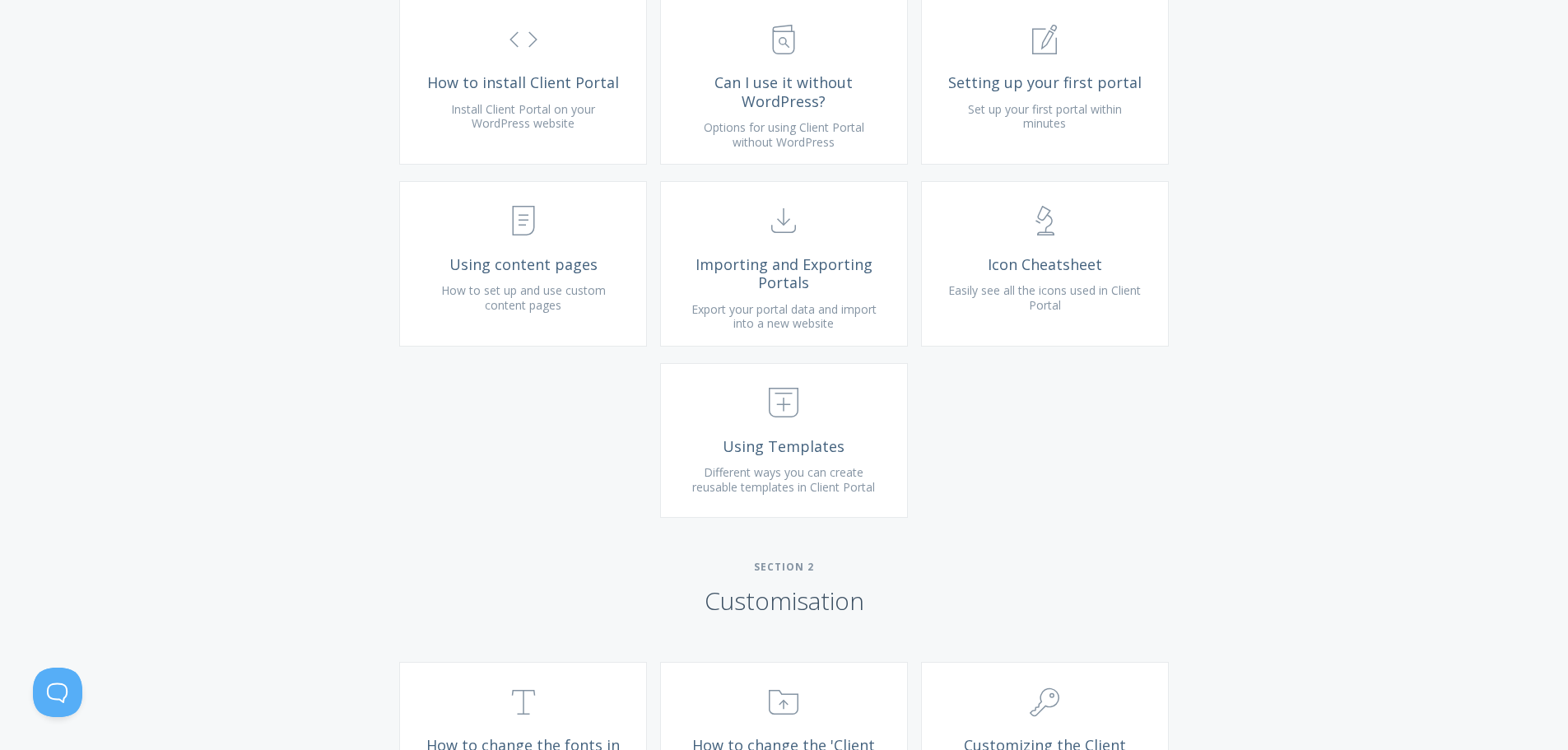
scroll to position [574, 0]
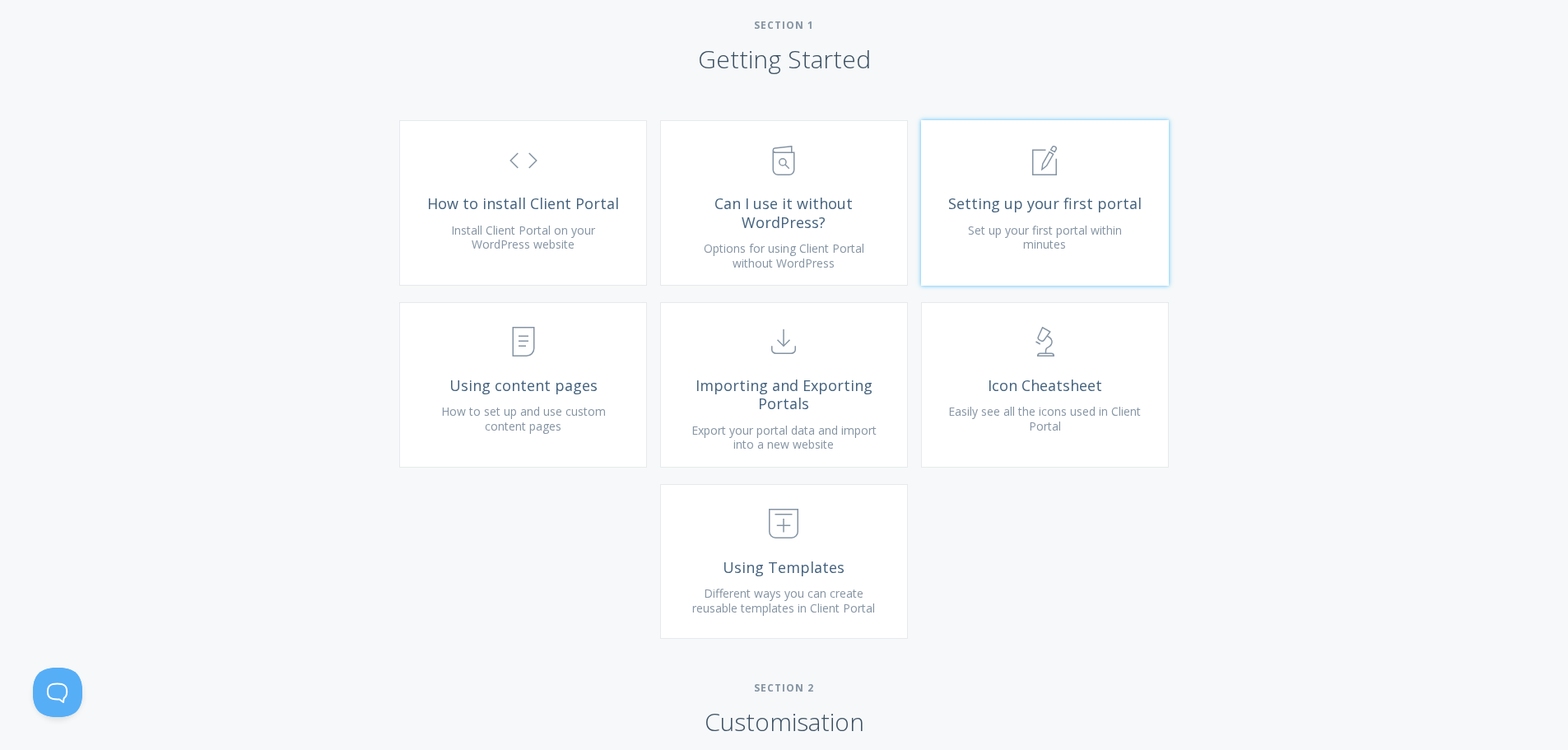
click at [1050, 211] on link ".st0{fill:none;stroke:#000000;stroke-width:2;stroke-miterlimit:10;} 1. General …" at bounding box center [1045, 202] width 247 height 165
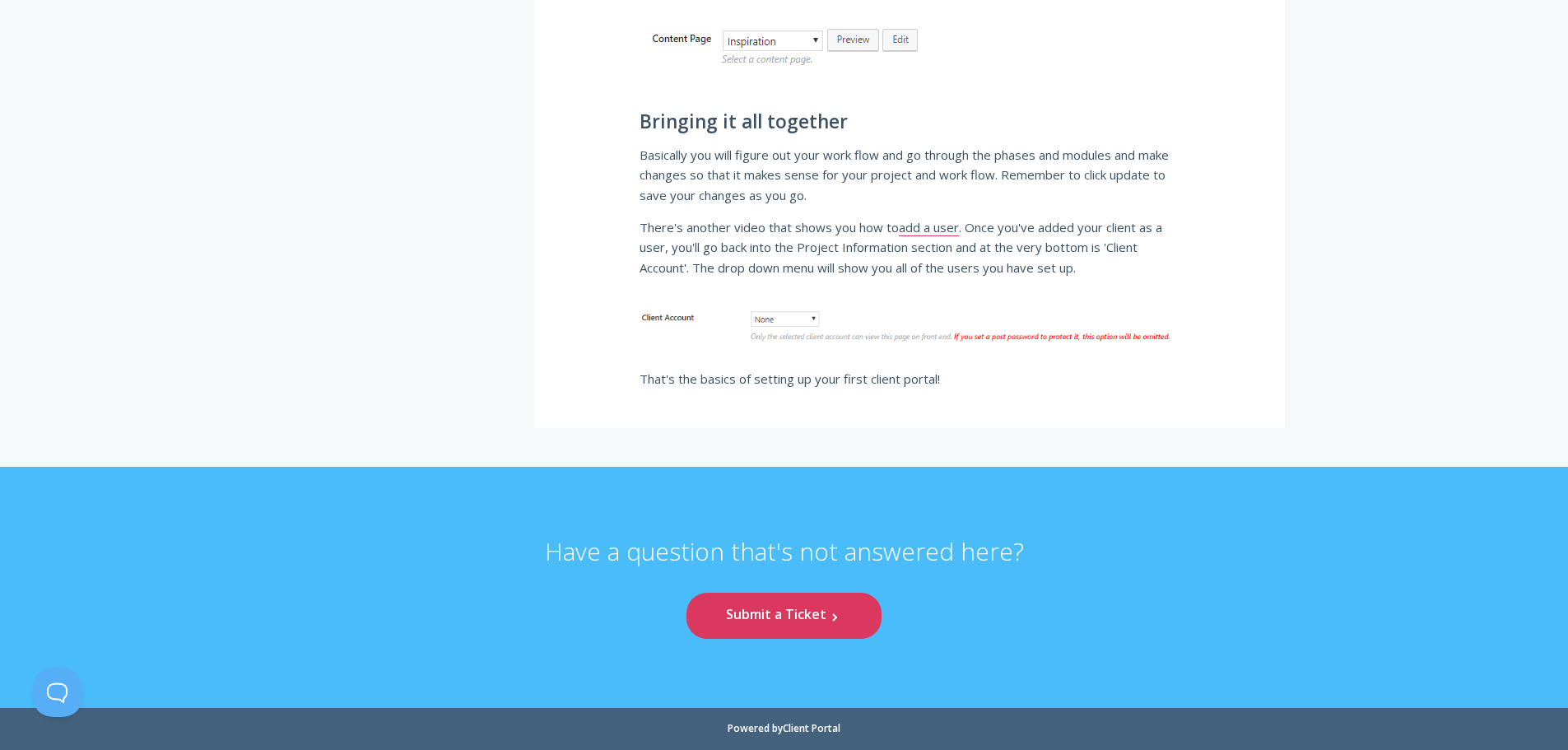
scroll to position [5122, 0]
